Goal: Transaction & Acquisition: Obtain resource

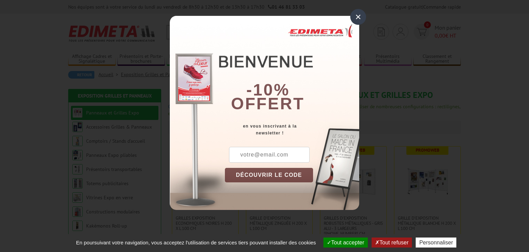
click at [393, 243] on button "Tout refuser" at bounding box center [391, 242] width 40 height 10
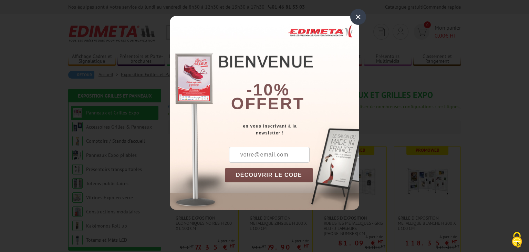
click at [359, 19] on div "×" at bounding box center [358, 17] width 16 height 16
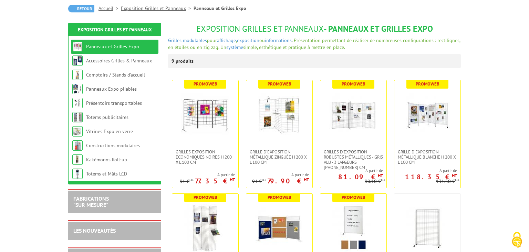
scroll to position [68, 0]
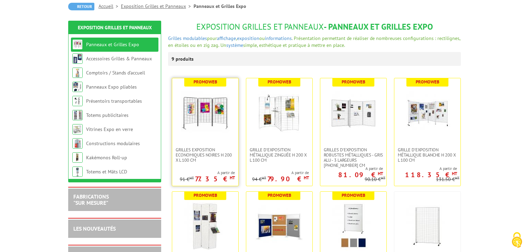
click at [206, 120] on img at bounding box center [205, 112] width 48 height 48
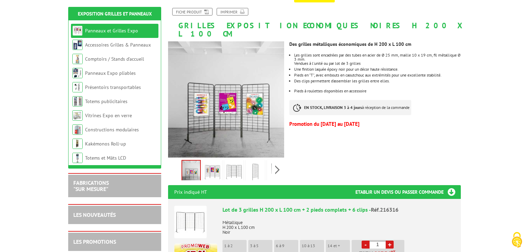
scroll to position [107, 0]
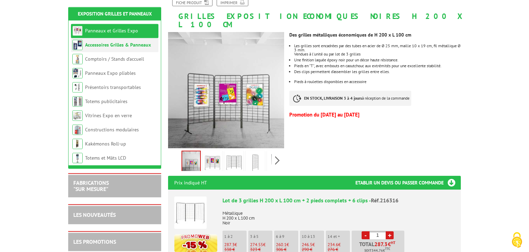
click at [135, 49] on li "Accessoires Grilles & Panneaux" at bounding box center [114, 45] width 87 height 14
click at [118, 49] on li "Accessoires Grilles & Panneaux" at bounding box center [114, 45] width 87 height 14
click at [90, 46] on link "Accessoires Grilles & Panneaux" at bounding box center [118, 45] width 66 height 6
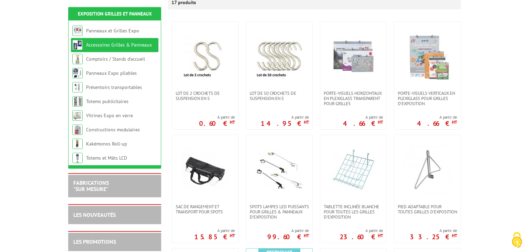
scroll to position [135, 0]
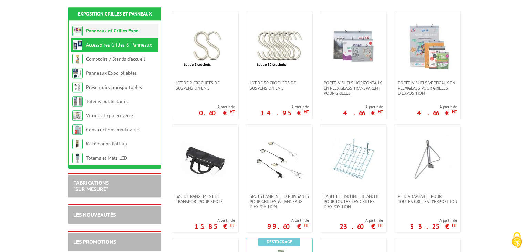
click at [115, 30] on link "Panneaux et Grilles Expo" at bounding box center [112, 31] width 53 height 6
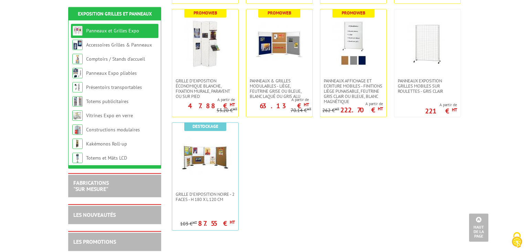
scroll to position [253, 0]
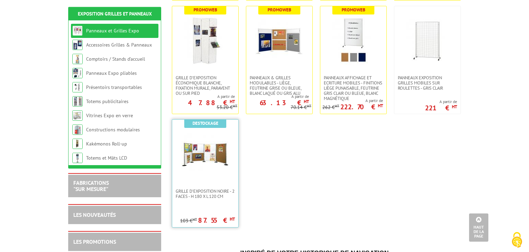
click at [200, 158] on img at bounding box center [205, 154] width 48 height 48
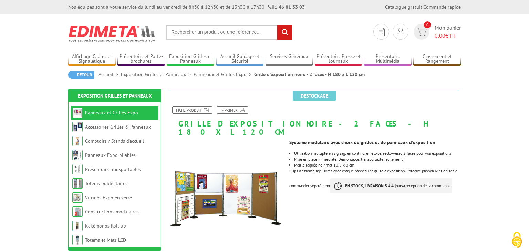
drag, startPoint x: 528, startPoint y: 24, endPoint x: 528, endPoint y: 59, distance: 35.5
drag, startPoint x: 528, startPoint y: 17, endPoint x: 528, endPoint y: 46, distance: 29.3
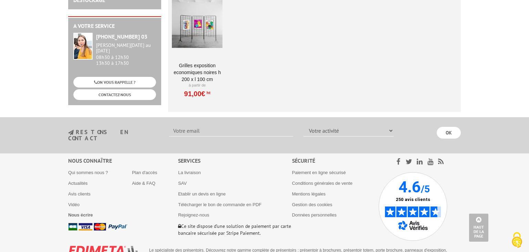
scroll to position [2622, 0]
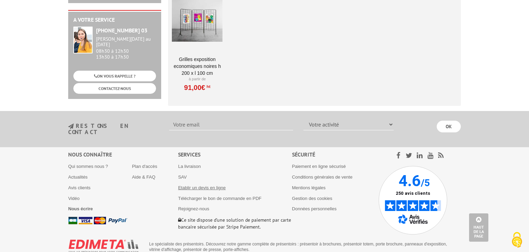
click at [198, 185] on link "Etablir un devis en ligne" at bounding box center [202, 187] width 48 height 5
